Goal: Task Accomplishment & Management: Complete application form

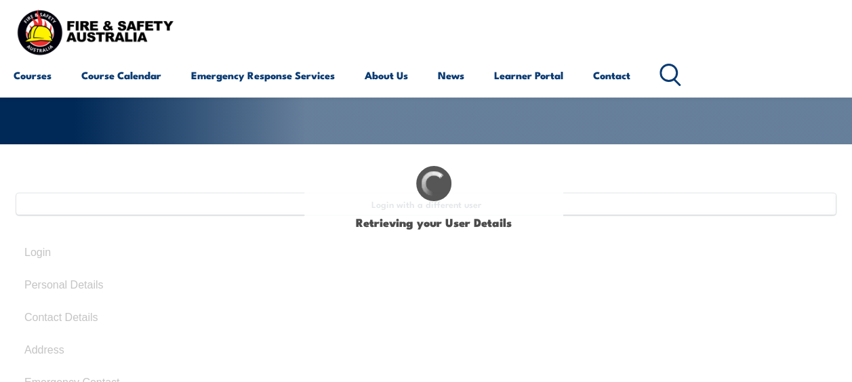
scroll to position [130, 0]
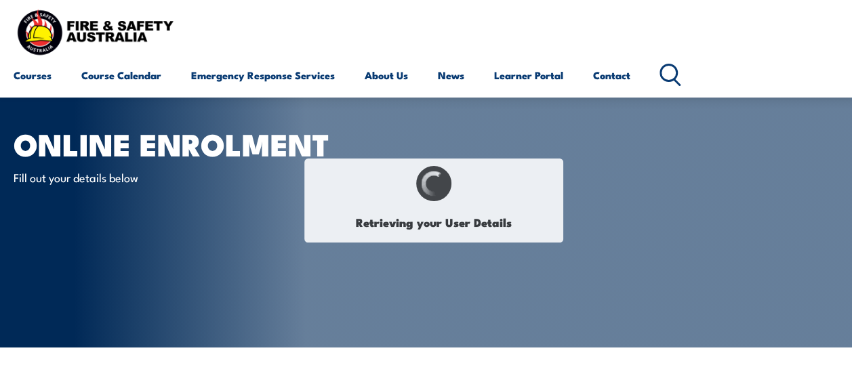
select select "Mr"
type input "Jeff"
type input "Bainbridge"
type input "August 14, 1973"
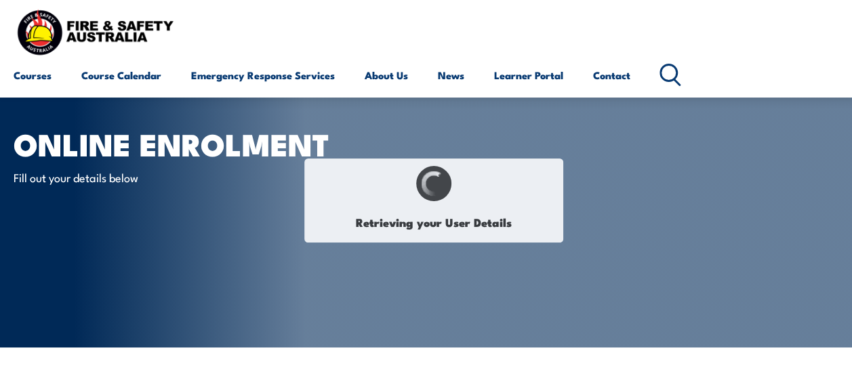
select select "M"
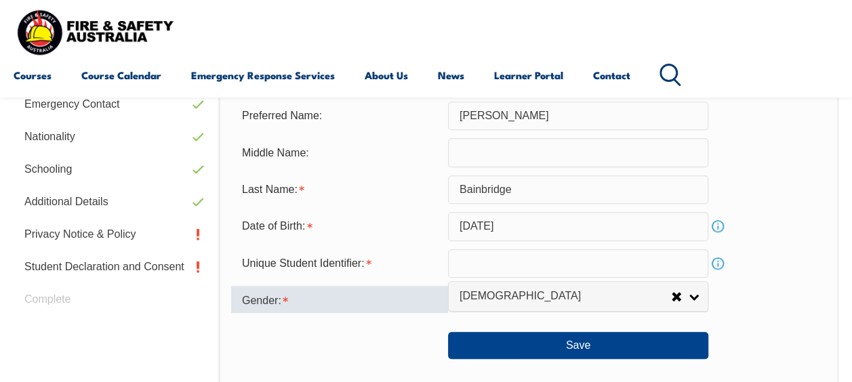
scroll to position [532, 0]
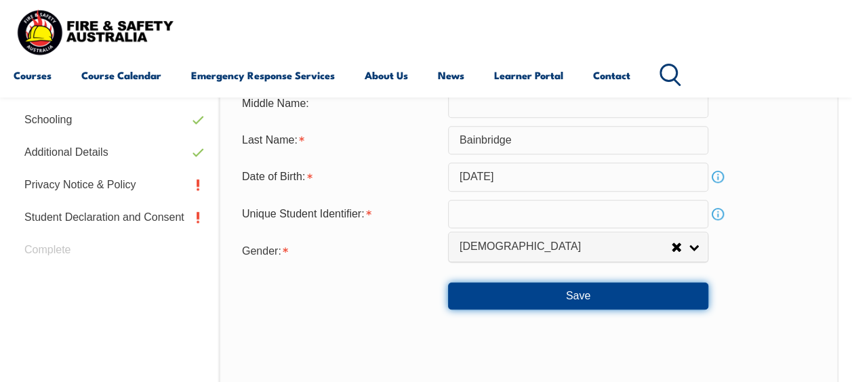
click at [561, 293] on button "Save" at bounding box center [578, 296] width 260 height 27
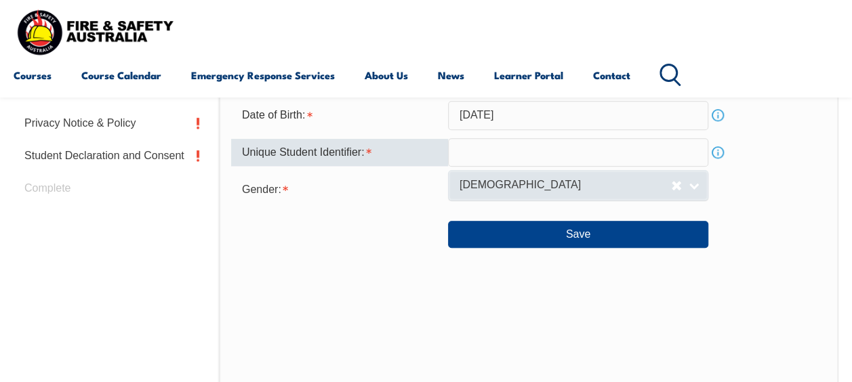
scroll to position [528, 0]
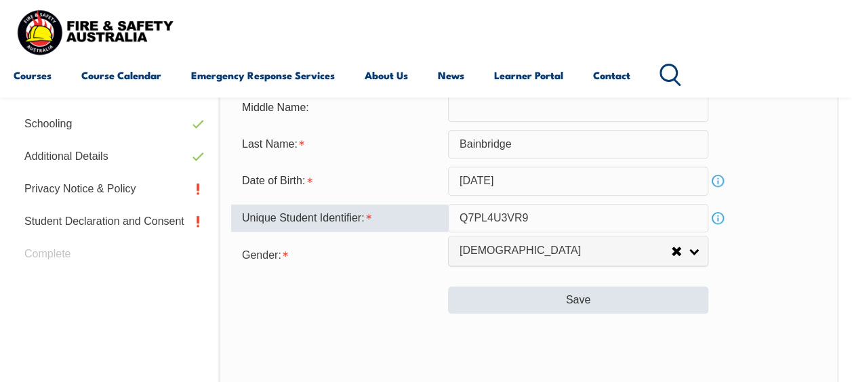
type input "Q7PL4U3VR9"
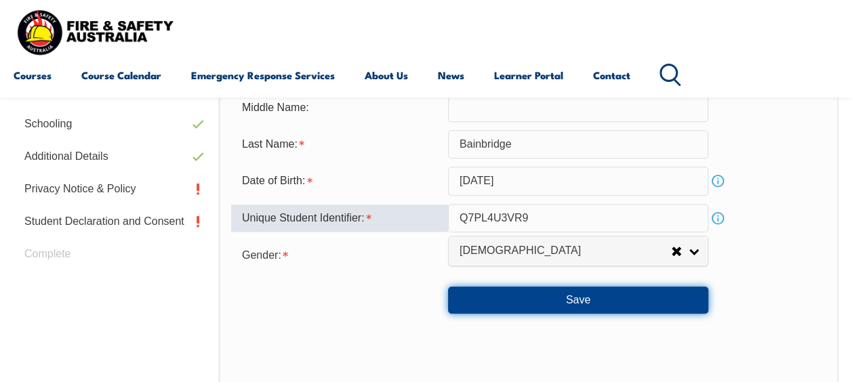
click at [582, 295] on button "Save" at bounding box center [578, 300] width 260 height 27
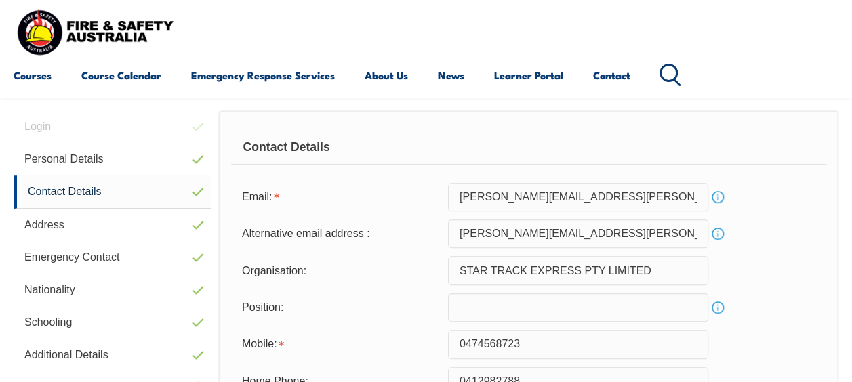
scroll to position [329, 0]
click at [544, 308] on input "text" at bounding box center [578, 308] width 260 height 28
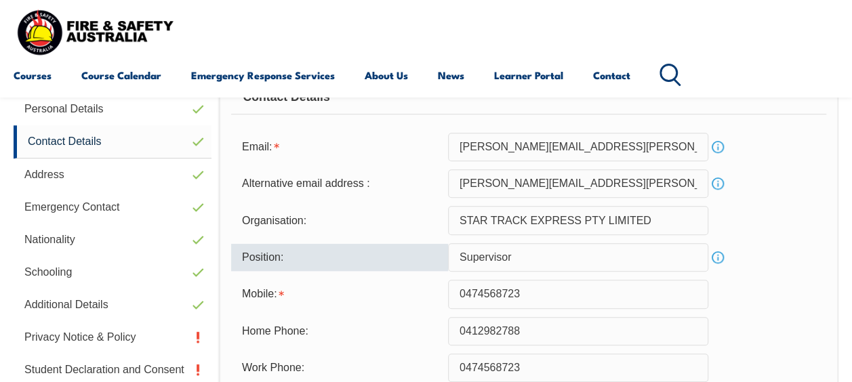
scroll to position [532, 0]
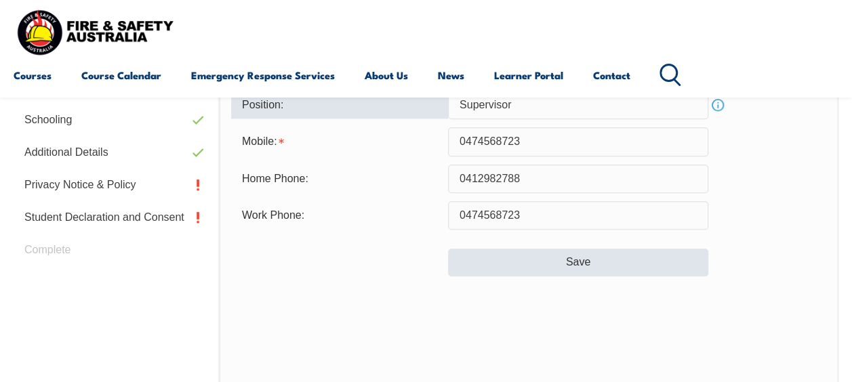
type input "Supervisor"
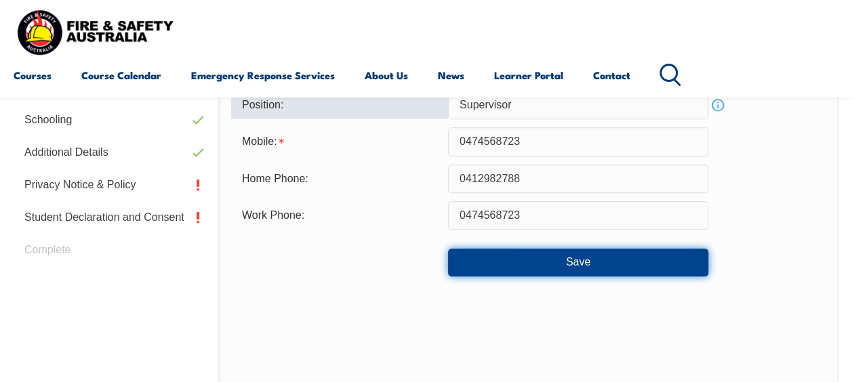
click at [597, 259] on button "Save" at bounding box center [578, 262] width 260 height 27
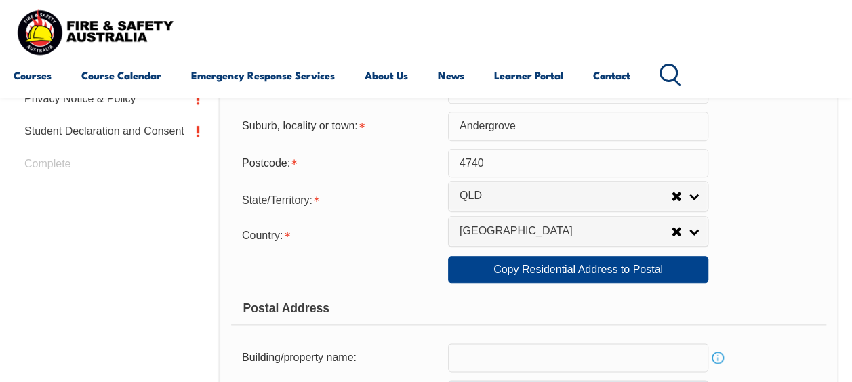
scroll to position [599, 0]
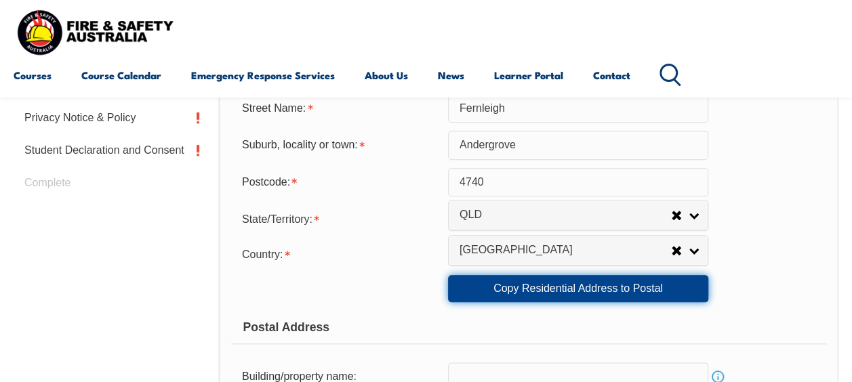
click at [541, 290] on link "Copy Residential Address to Postal" at bounding box center [578, 288] width 260 height 27
type input "23"
type input "Fernleigh"
type input "Andergrove"
select select "QLD"
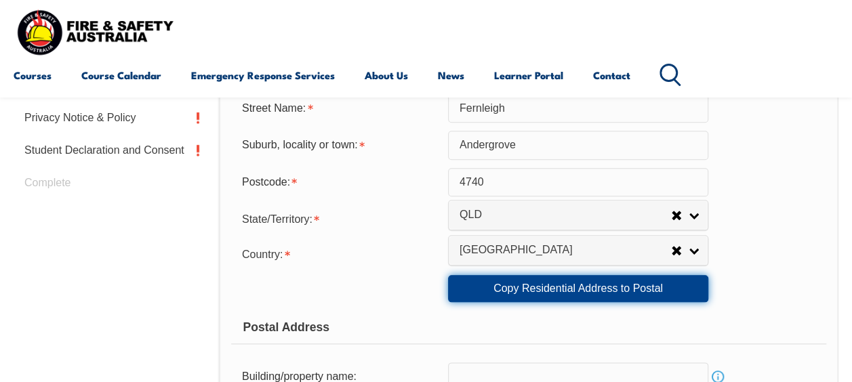
type input "4740"
select select "1101"
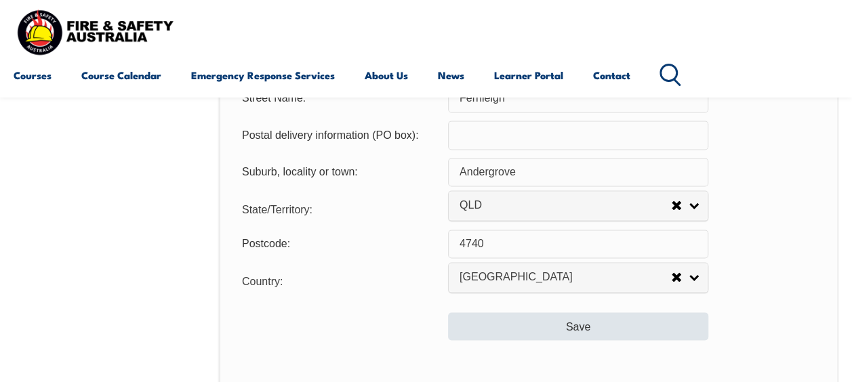
scroll to position [1074, 0]
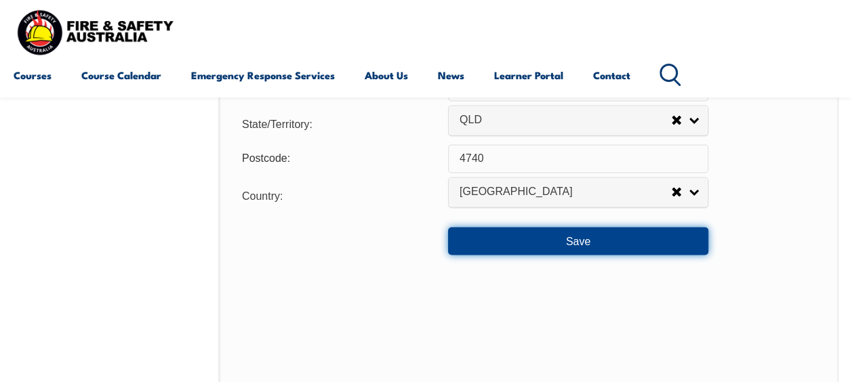
click at [564, 240] on button "Save" at bounding box center [578, 240] width 260 height 27
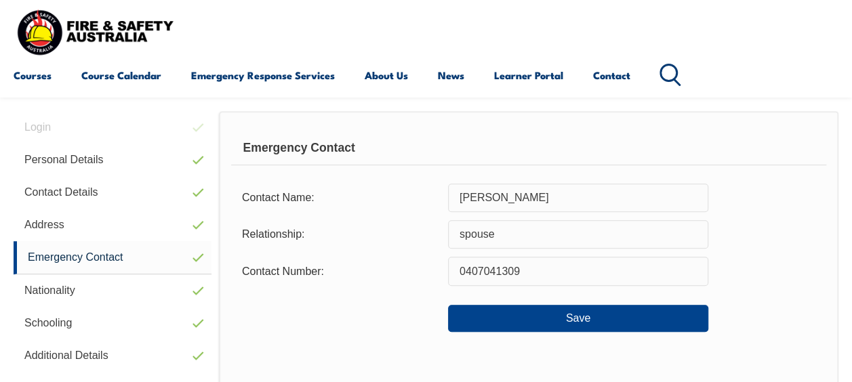
scroll to position [328, 0]
click at [477, 197] on input "Jeff Bainbridge" at bounding box center [578, 198] width 260 height 28
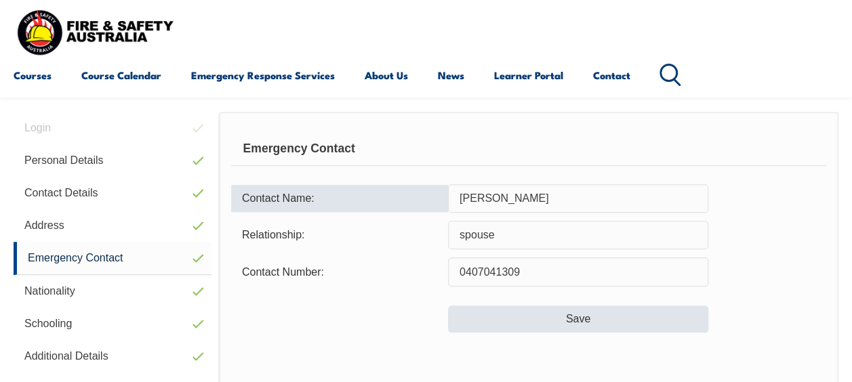
type input "Donna Bainbridge"
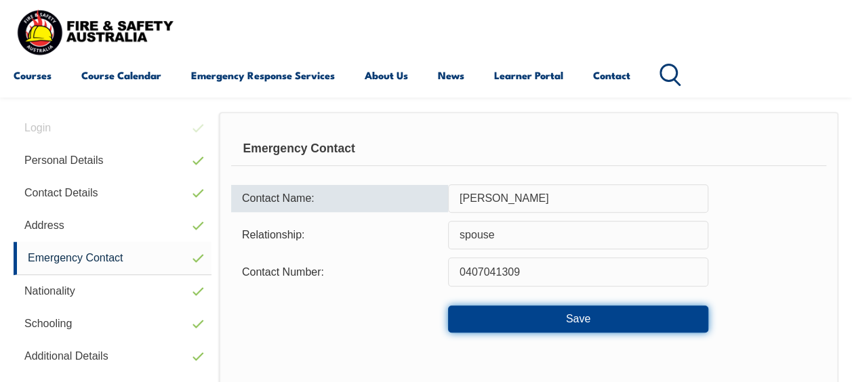
click at [592, 315] on button "Save" at bounding box center [578, 319] width 260 height 27
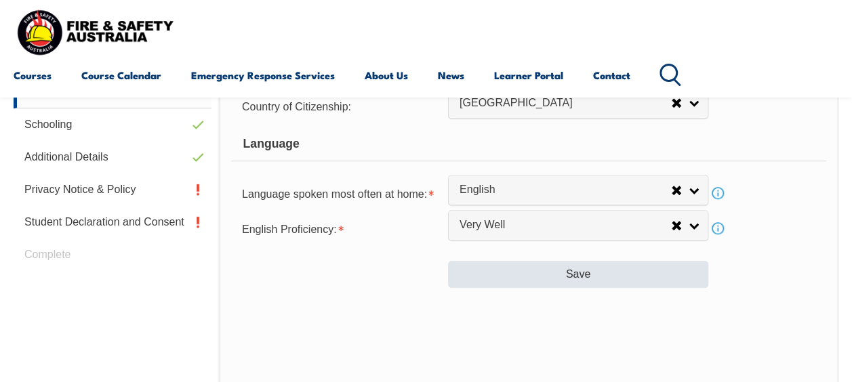
scroll to position [532, 0]
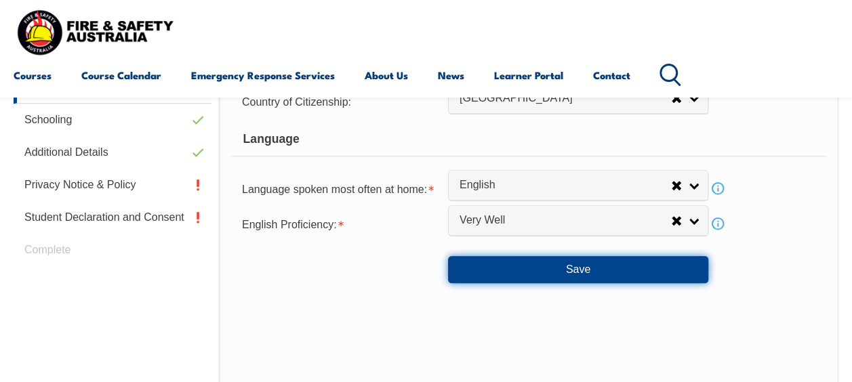
click at [576, 264] on button "Save" at bounding box center [578, 269] width 260 height 27
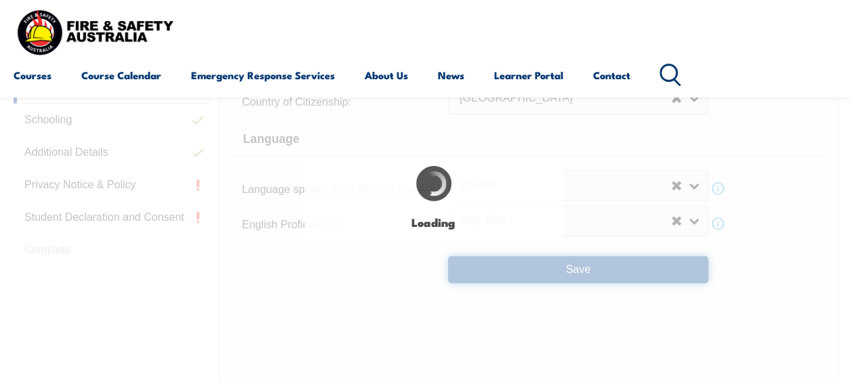
select select "false"
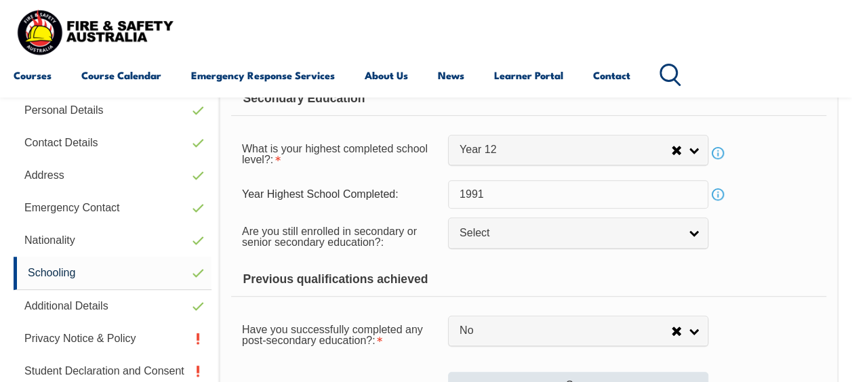
scroll to position [531, 0]
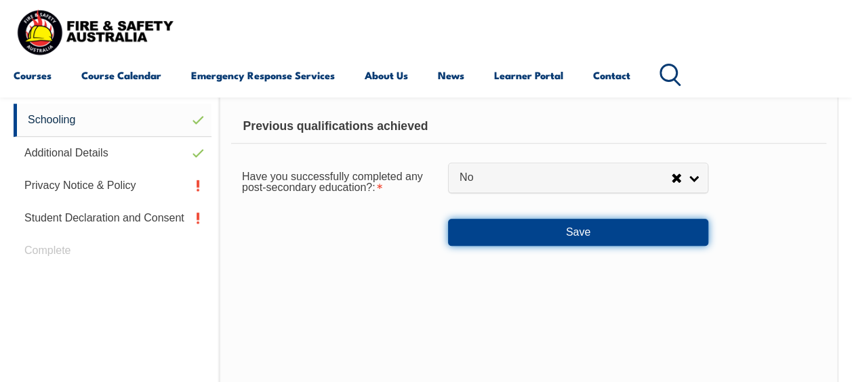
click at [575, 237] on button "Save" at bounding box center [578, 232] width 260 height 27
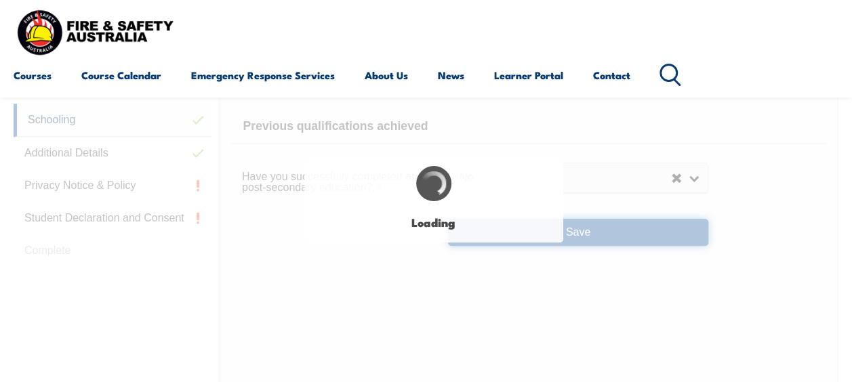
select select "false"
select select
select select "false"
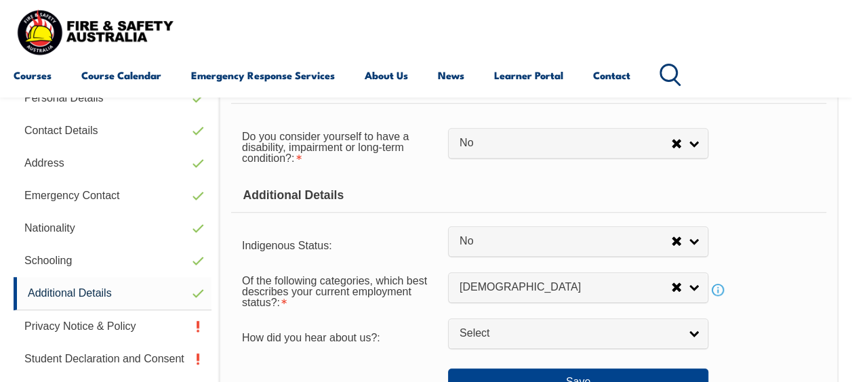
scroll to position [464, 0]
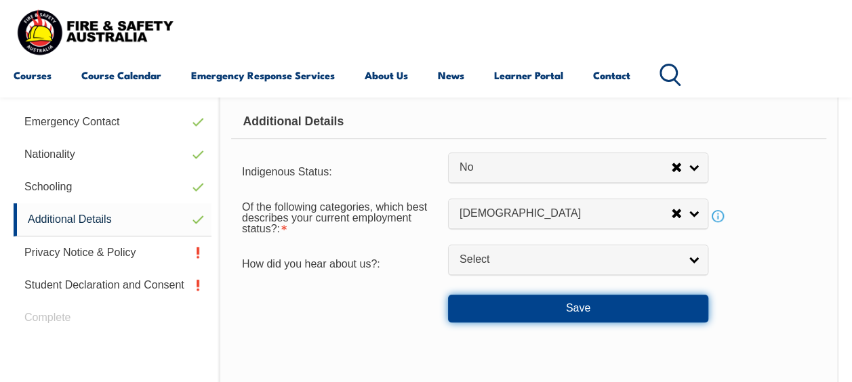
click at [571, 302] on button "Save" at bounding box center [578, 308] width 260 height 27
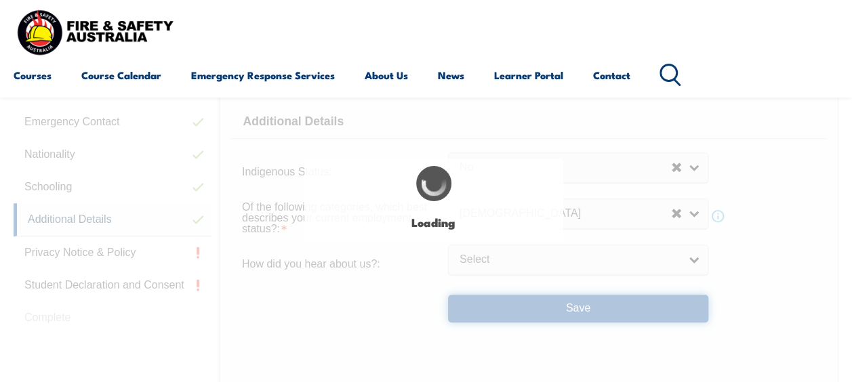
select select "false"
select select
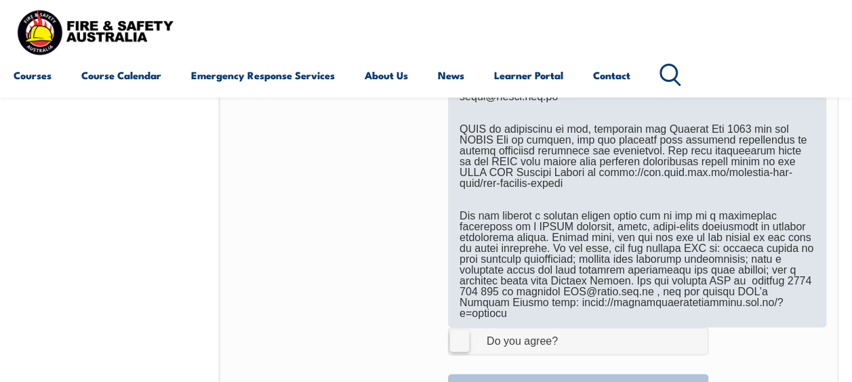
scroll to position [938, 0]
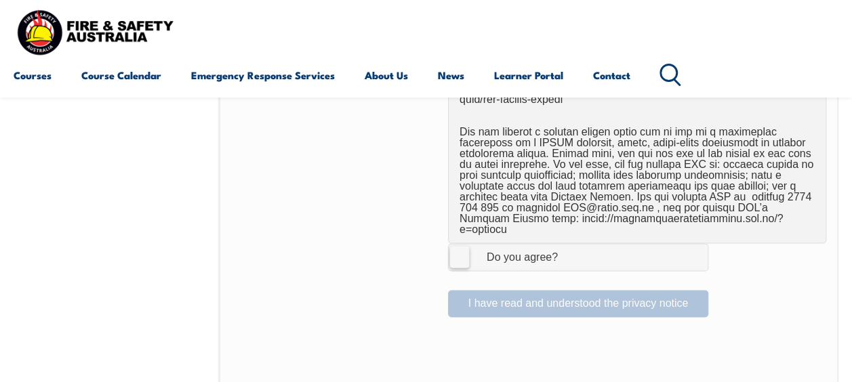
click at [466, 243] on label "I Agree Do you agree?" at bounding box center [578, 256] width 260 height 27
click at [569, 244] on input "I Agree Do you agree?" at bounding box center [580, 257] width 23 height 26
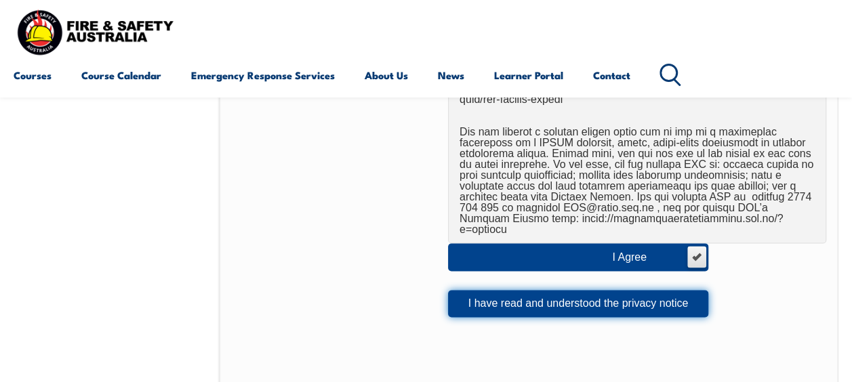
click at [529, 290] on button "I have read and understood the privacy notice" at bounding box center [578, 303] width 260 height 27
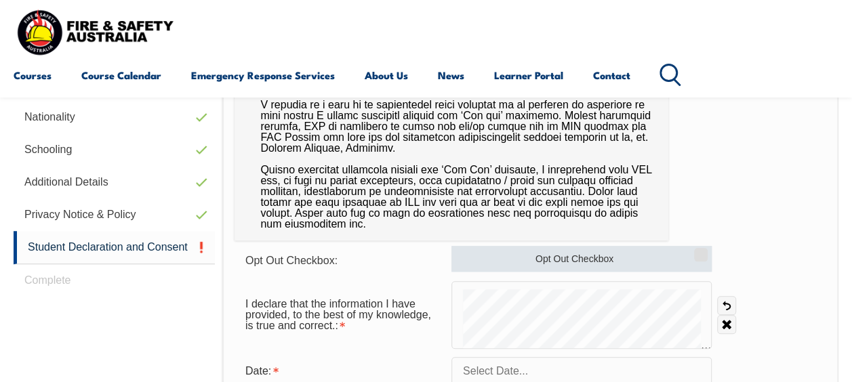
scroll to position [580, 0]
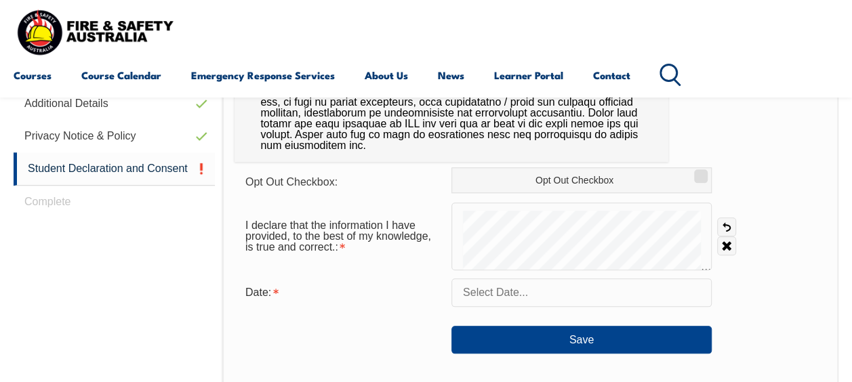
click at [506, 293] on input "text" at bounding box center [581, 293] width 260 height 28
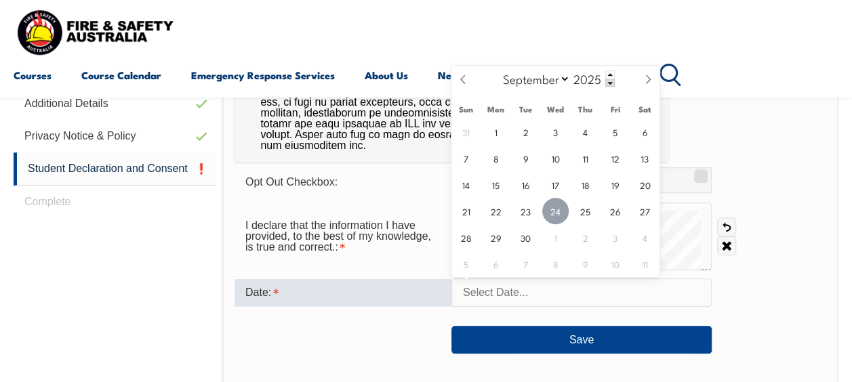
click at [552, 211] on span "24" at bounding box center [555, 211] width 26 height 26
type input "September 24, 2025"
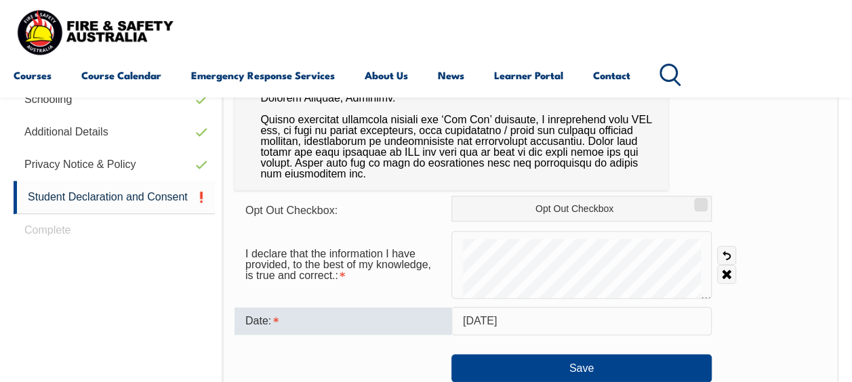
scroll to position [551, 0]
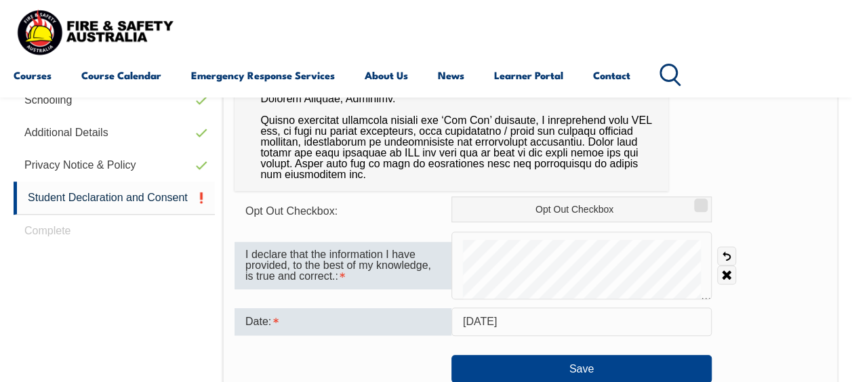
click at [443, 275] on div "I declare that the information I have provided, to the best of my knowledge, is…" at bounding box center [531, 266] width 592 height 68
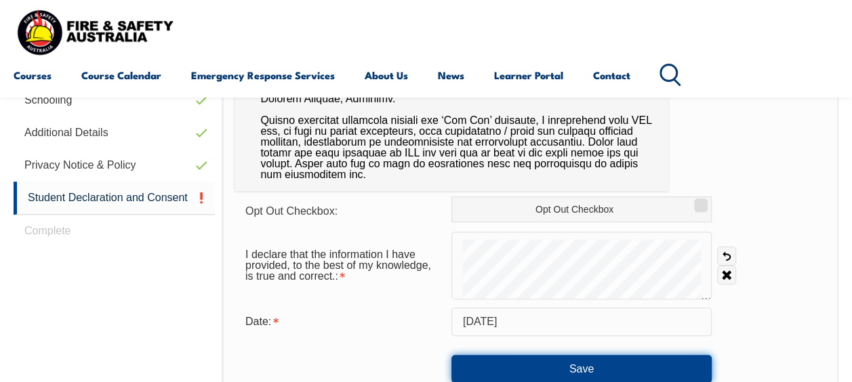
click at [572, 365] on button "Save" at bounding box center [581, 368] width 260 height 27
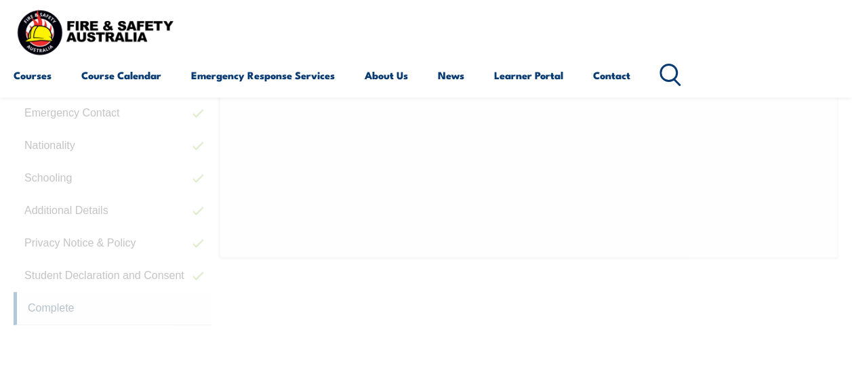
scroll to position [328, 0]
